Goal: Check status: Check status

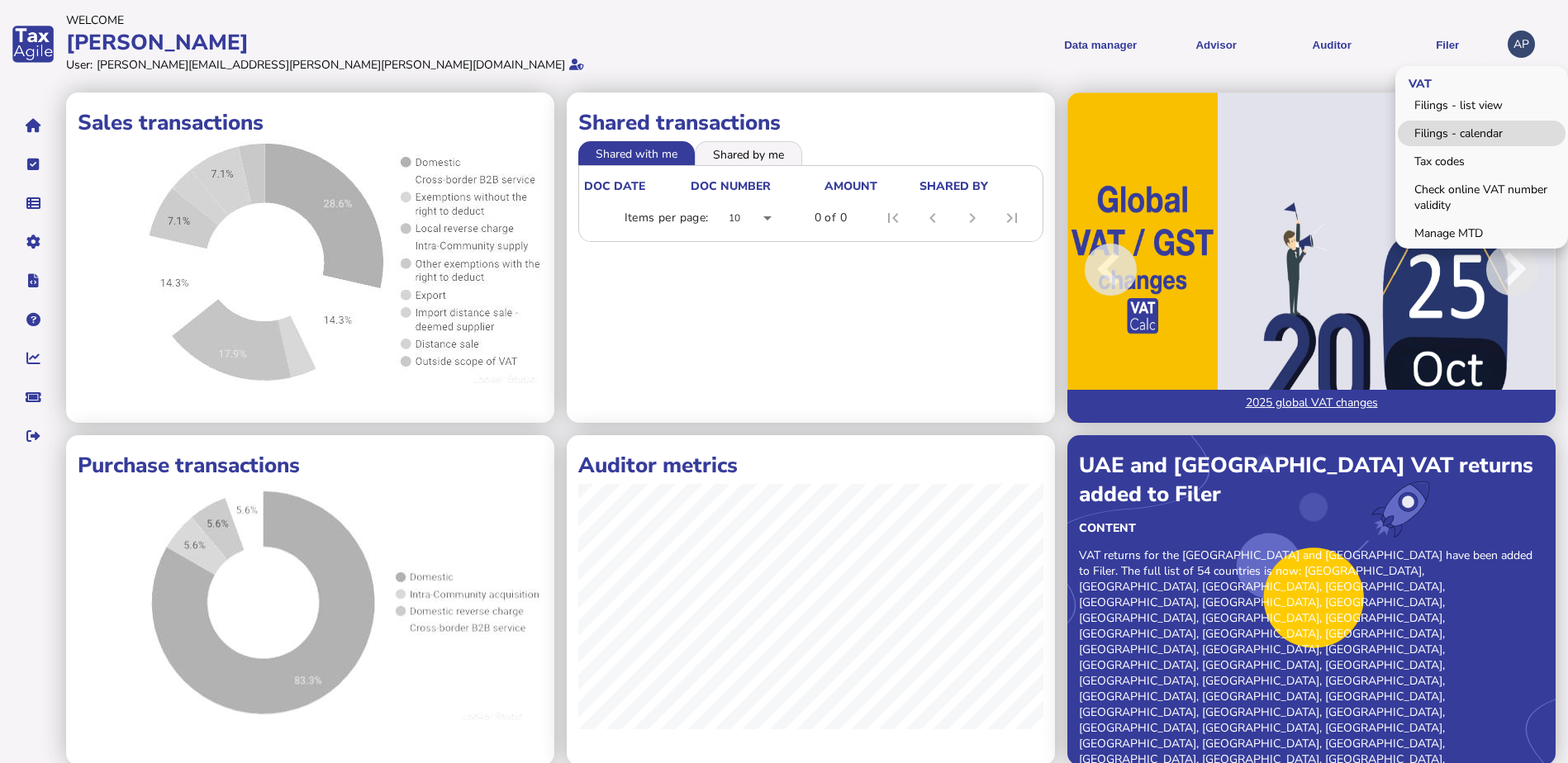
click at [1447, 136] on link "Filings - calendar" at bounding box center [1481, 133] width 167 height 26
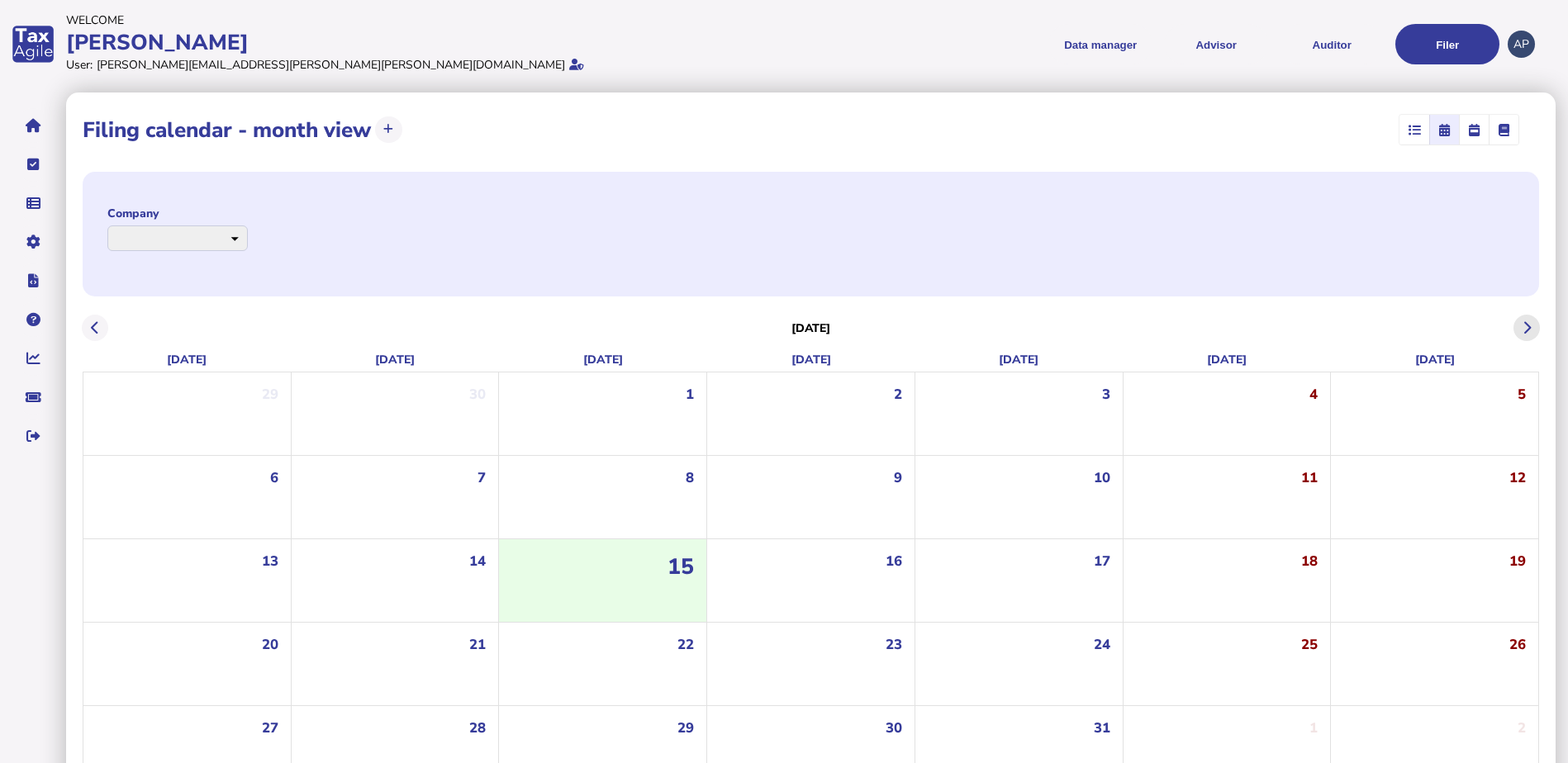
click at [1529, 329] on icon at bounding box center [1527, 328] width 9 height 1
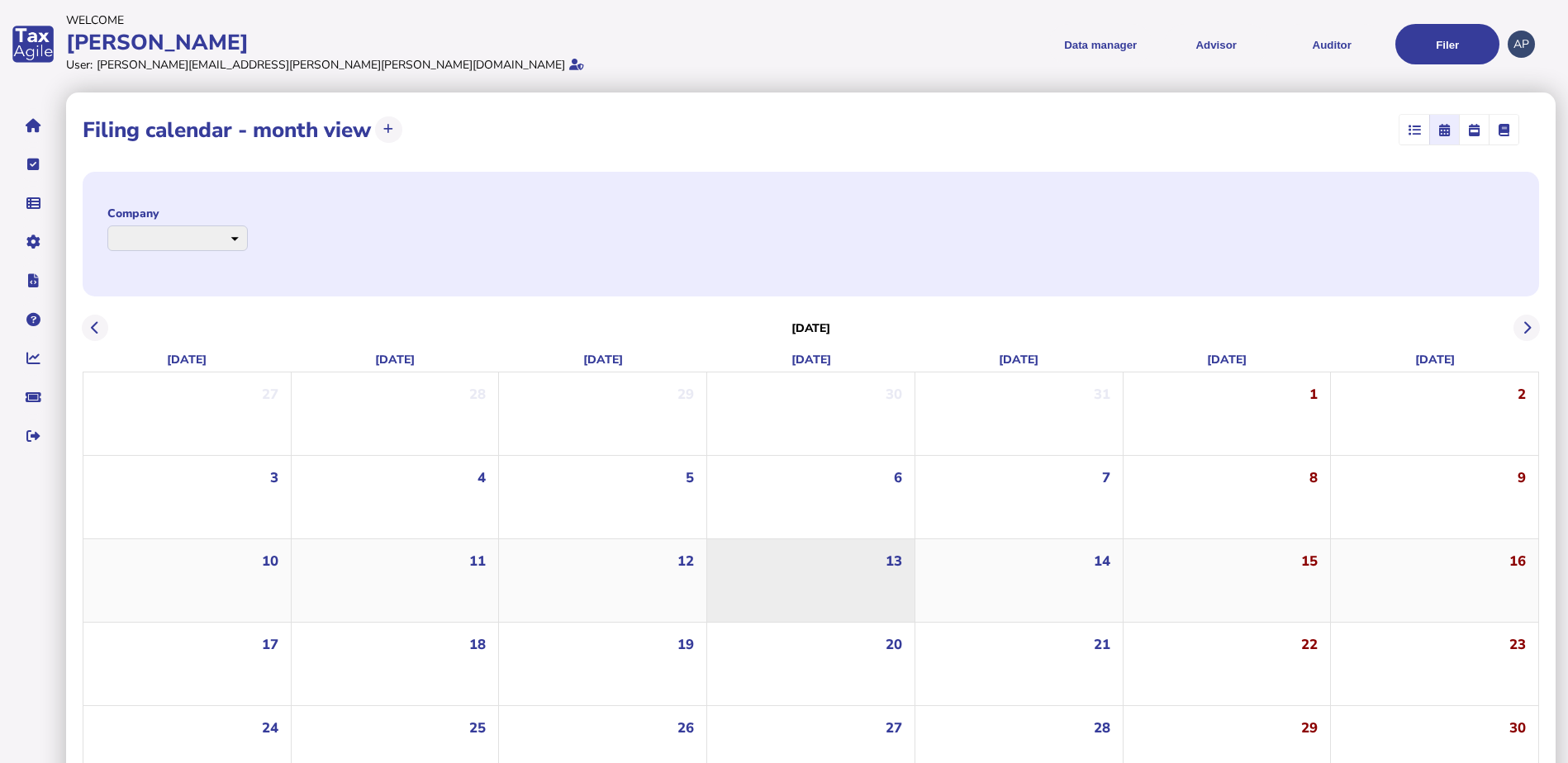
select select "**********"
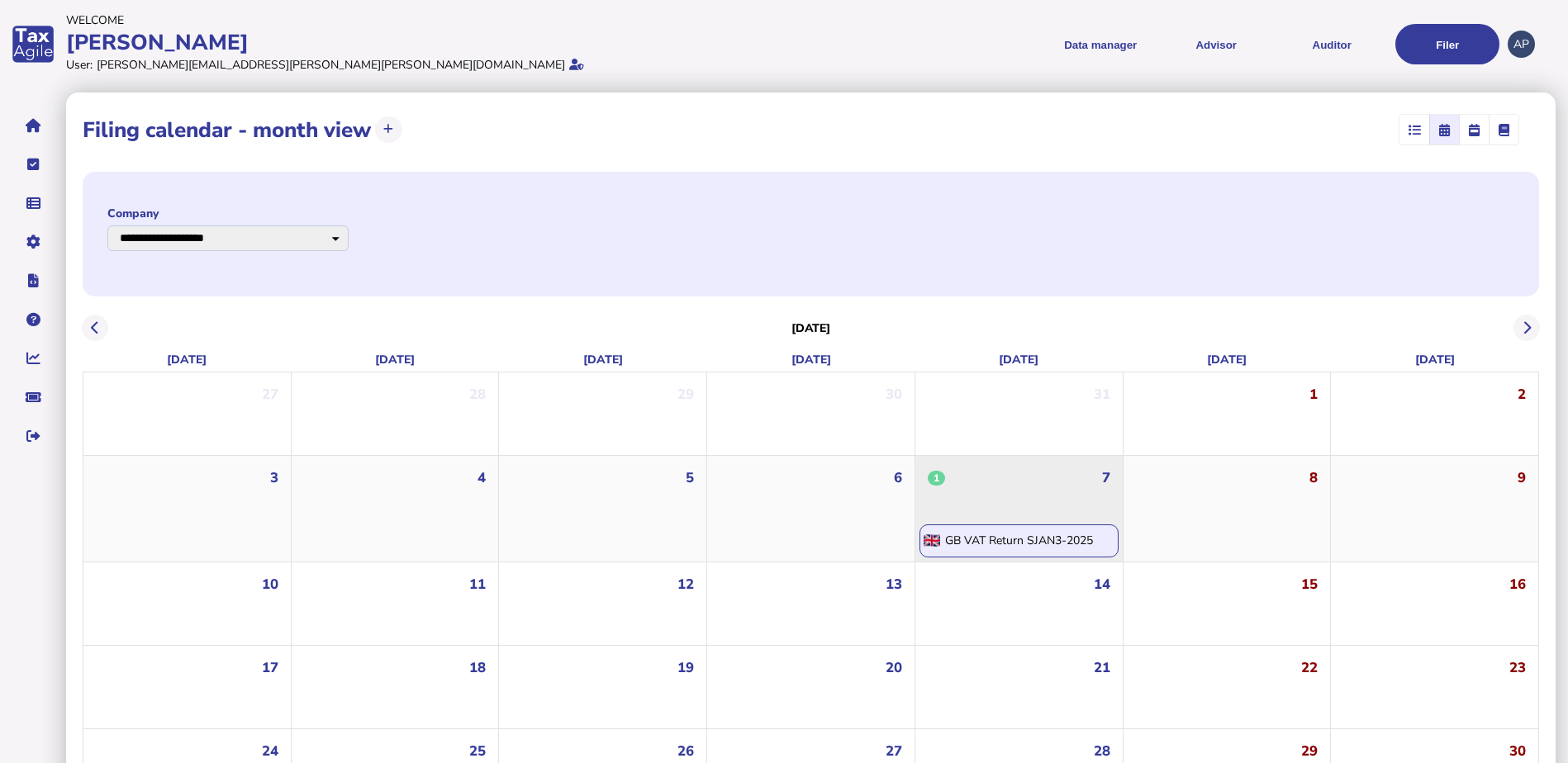
click at [1008, 505] on div "1 7" at bounding box center [1021, 488] width 203 height 64
click at [1007, 541] on div "GB VAT Return SJAN3-2025" at bounding box center [1019, 540] width 148 height 15
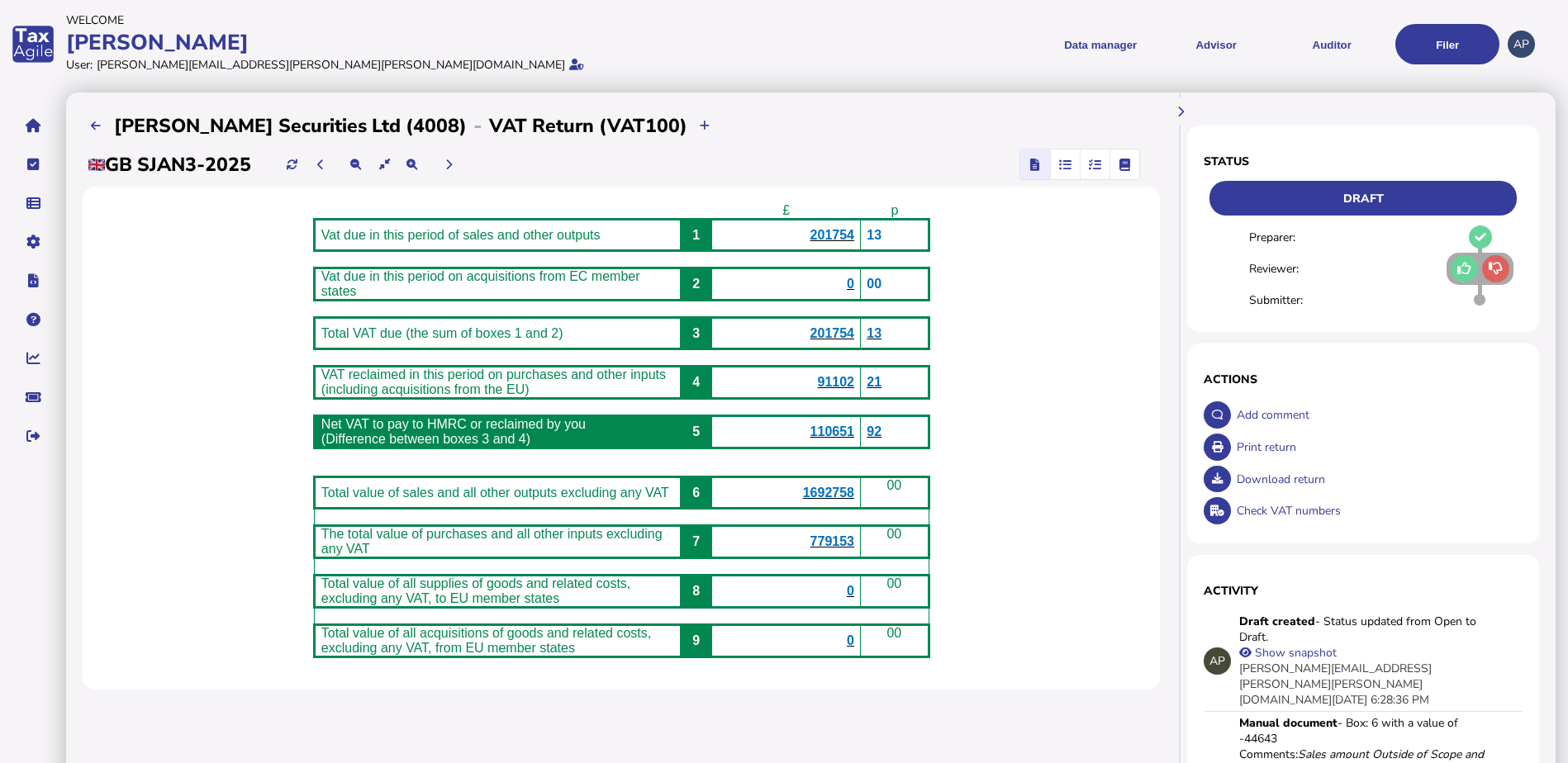
click at [1491, 270] on icon at bounding box center [1495, 269] width 14 height 1
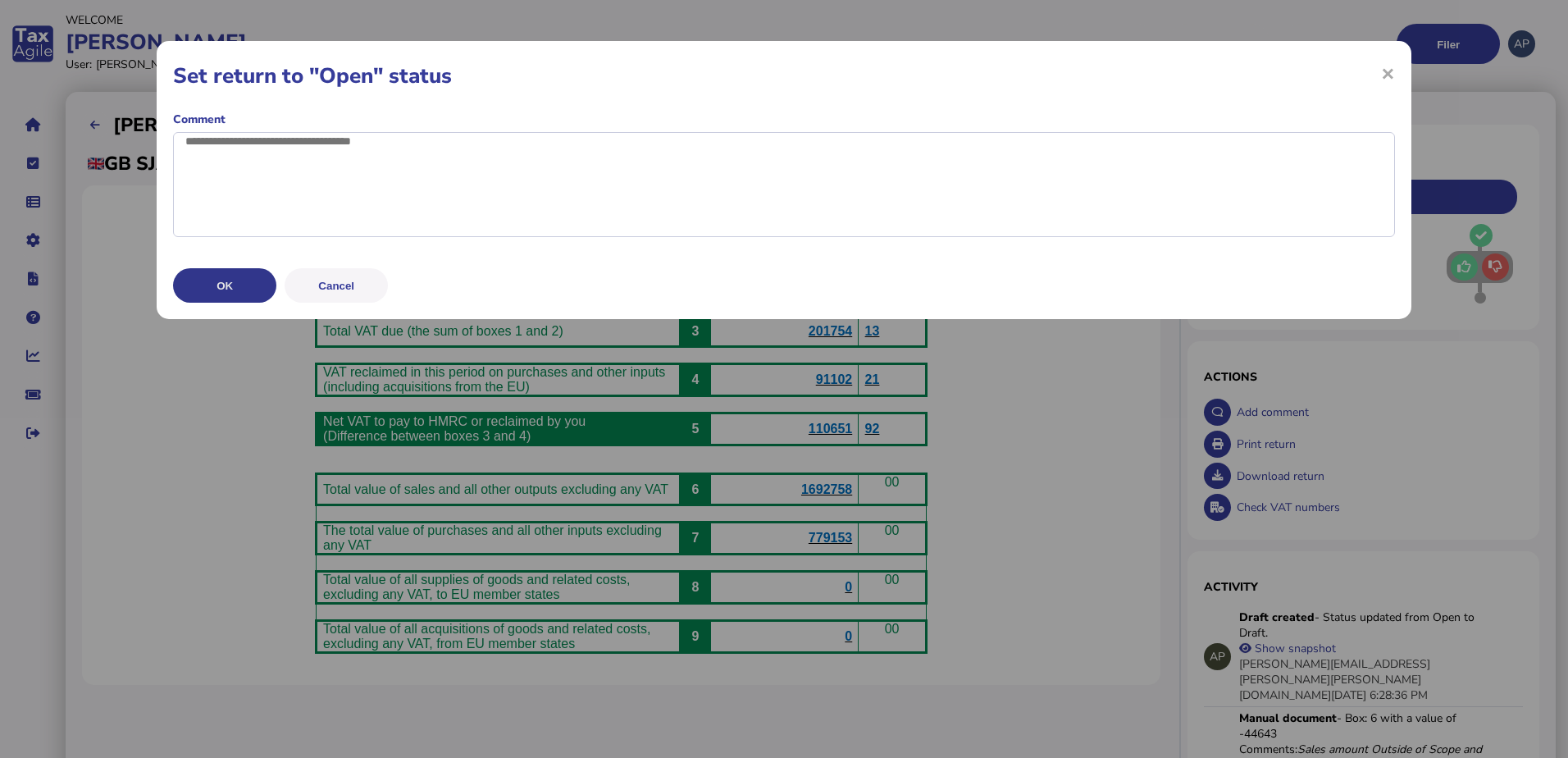
click at [218, 303] on button "OK" at bounding box center [224, 285] width 104 height 34
